Goal: Task Accomplishment & Management: Use online tool/utility

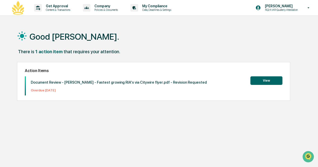
click at [266, 76] on button "View" at bounding box center [267, 80] width 32 height 9
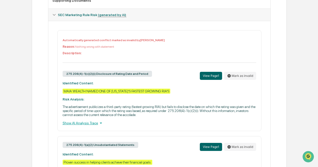
scroll to position [241, 0]
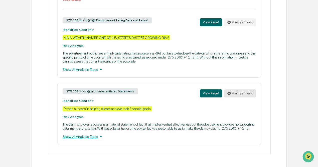
click at [240, 89] on button "Mark as invalid" at bounding box center [240, 93] width 32 height 8
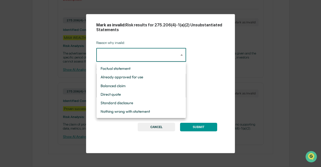
click at [146, 53] on div at bounding box center [160, 83] width 321 height 167
click at [162, 75] on li "Already approved for use" at bounding box center [141, 77] width 89 height 9
type input "**********"
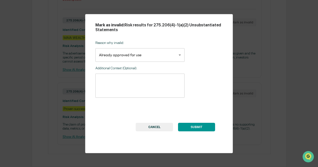
click at [195, 126] on button "SUBMIT" at bounding box center [196, 127] width 37 height 9
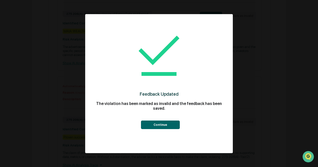
click at [174, 123] on button "Continue" at bounding box center [160, 124] width 39 height 9
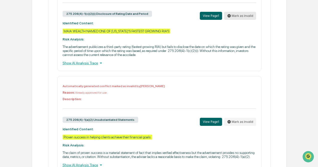
click at [239, 17] on button "Mark as invalid" at bounding box center [240, 16] width 32 height 8
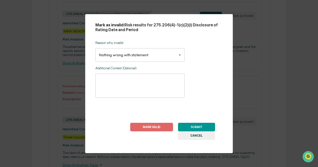
click at [159, 127] on button "MARK VALID" at bounding box center [151, 127] width 43 height 9
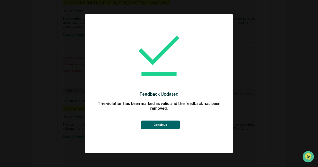
click at [159, 127] on button "Continue" at bounding box center [160, 124] width 39 height 9
